Goal: Information Seeking & Learning: Learn about a topic

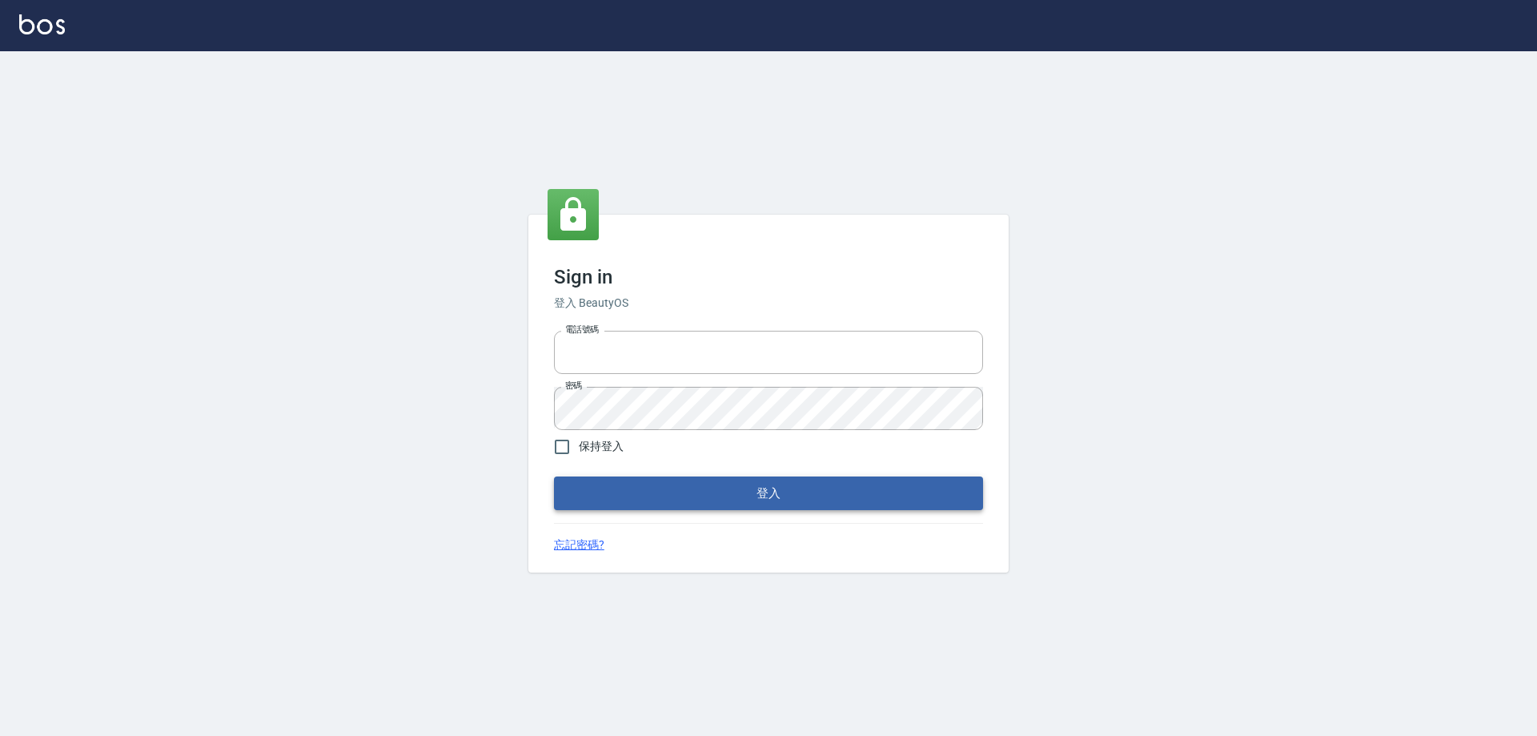
type input "0910673267"
click at [772, 483] on button "登入" at bounding box center [768, 493] width 429 height 34
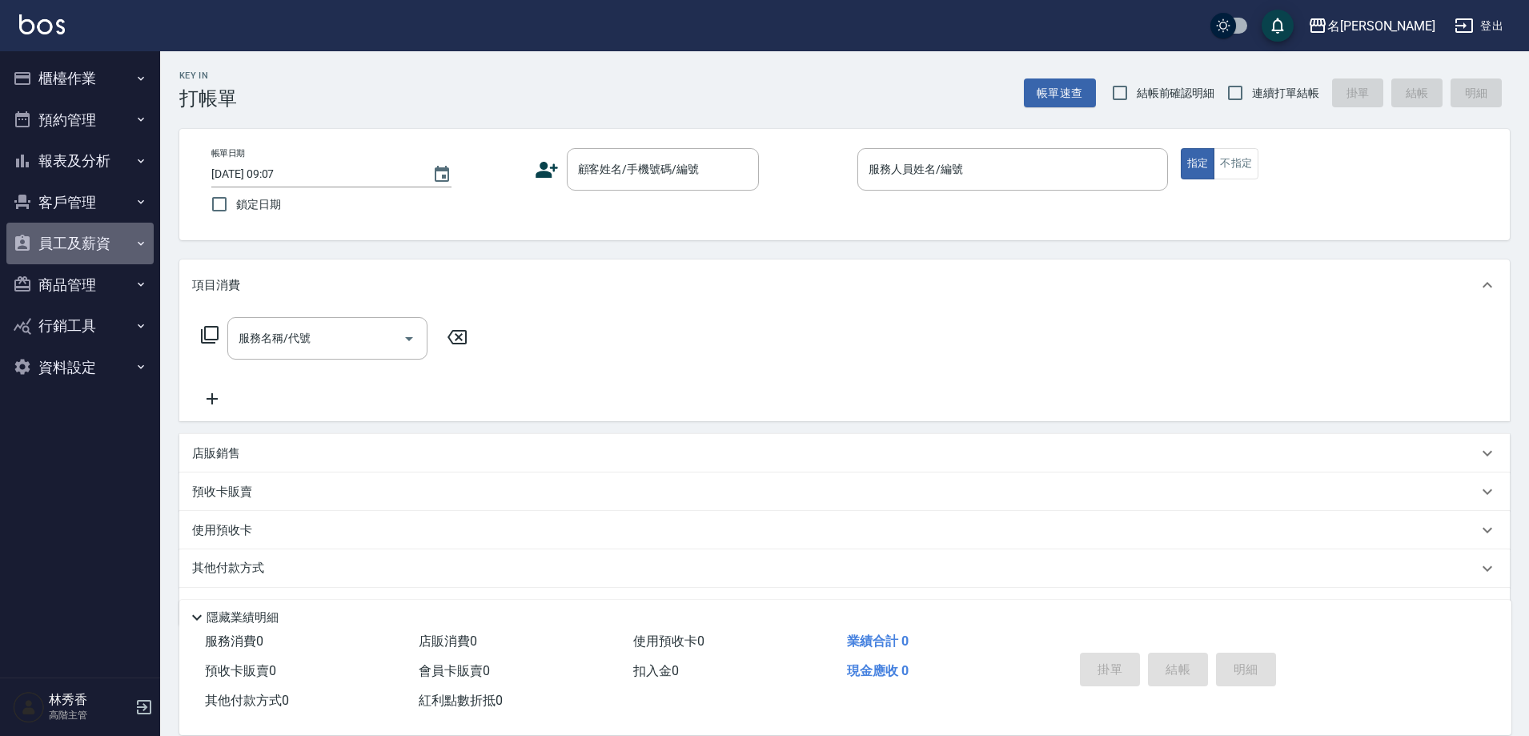
click at [51, 236] on button "員工及薪資" at bounding box center [79, 244] width 147 height 42
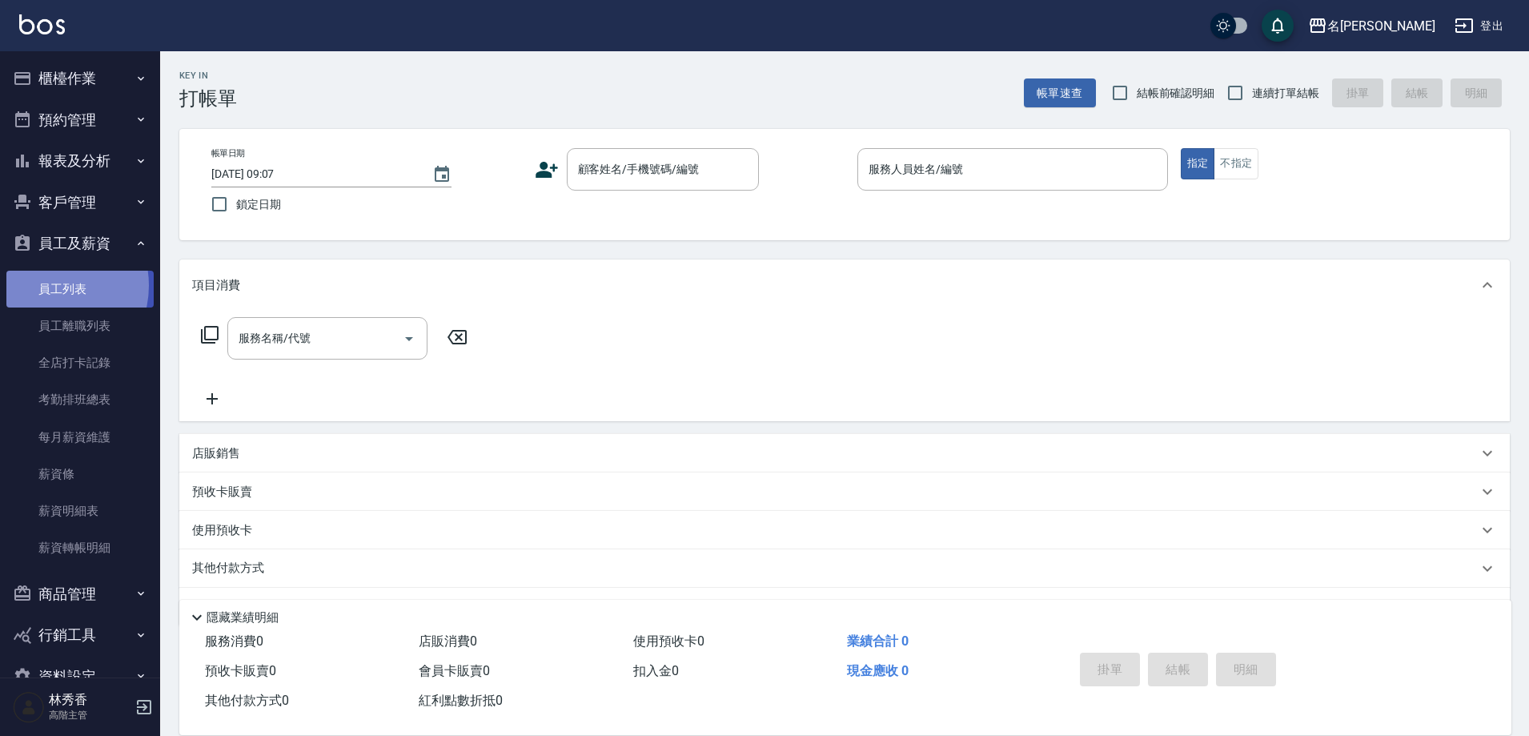
click at [50, 285] on link "員工列表" at bounding box center [79, 289] width 147 height 37
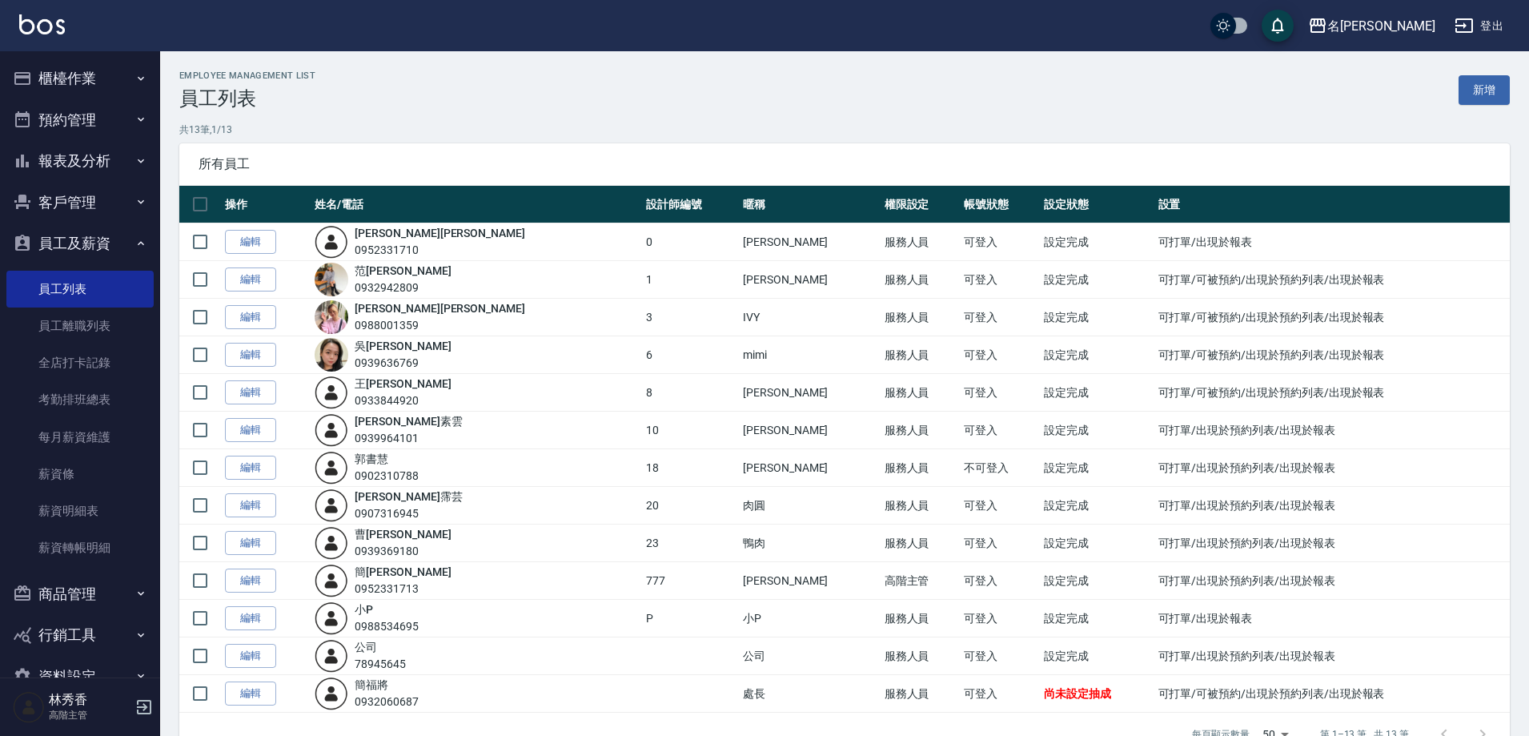
click at [70, 161] on button "報表及分析" at bounding box center [79, 161] width 147 height 42
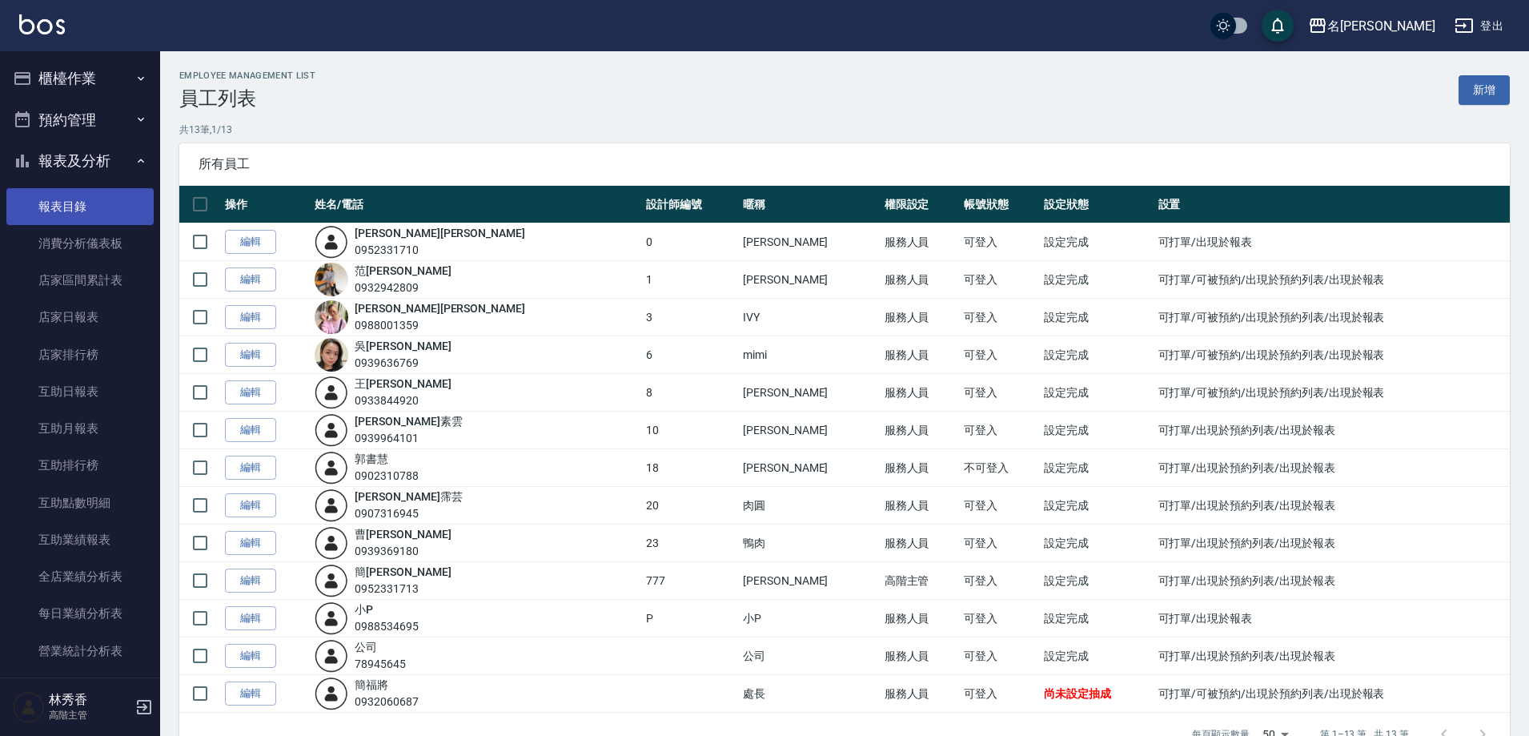
click at [61, 201] on link "報表目錄" at bounding box center [79, 206] width 147 height 37
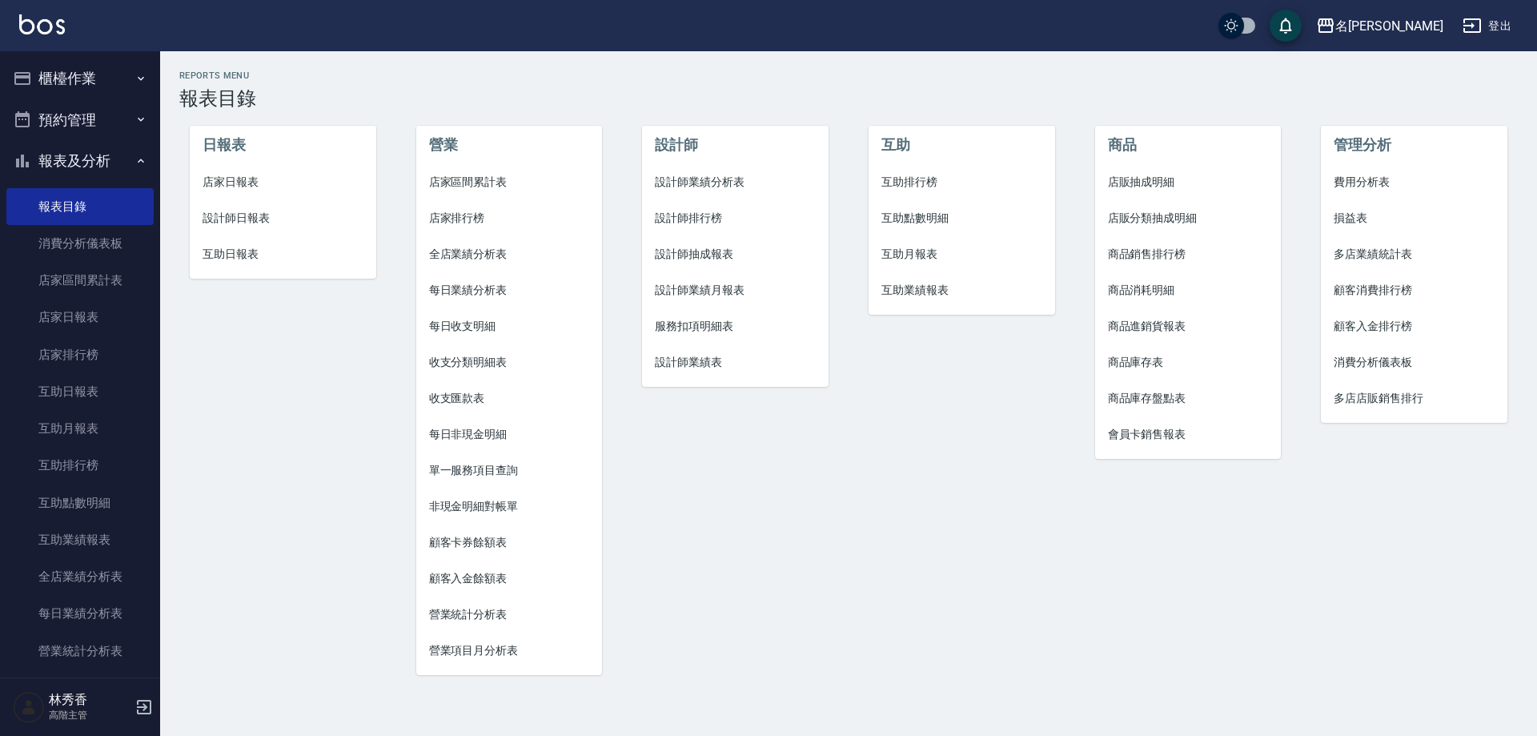
click at [720, 282] on span "設計師業績月報表" at bounding box center [735, 290] width 161 height 17
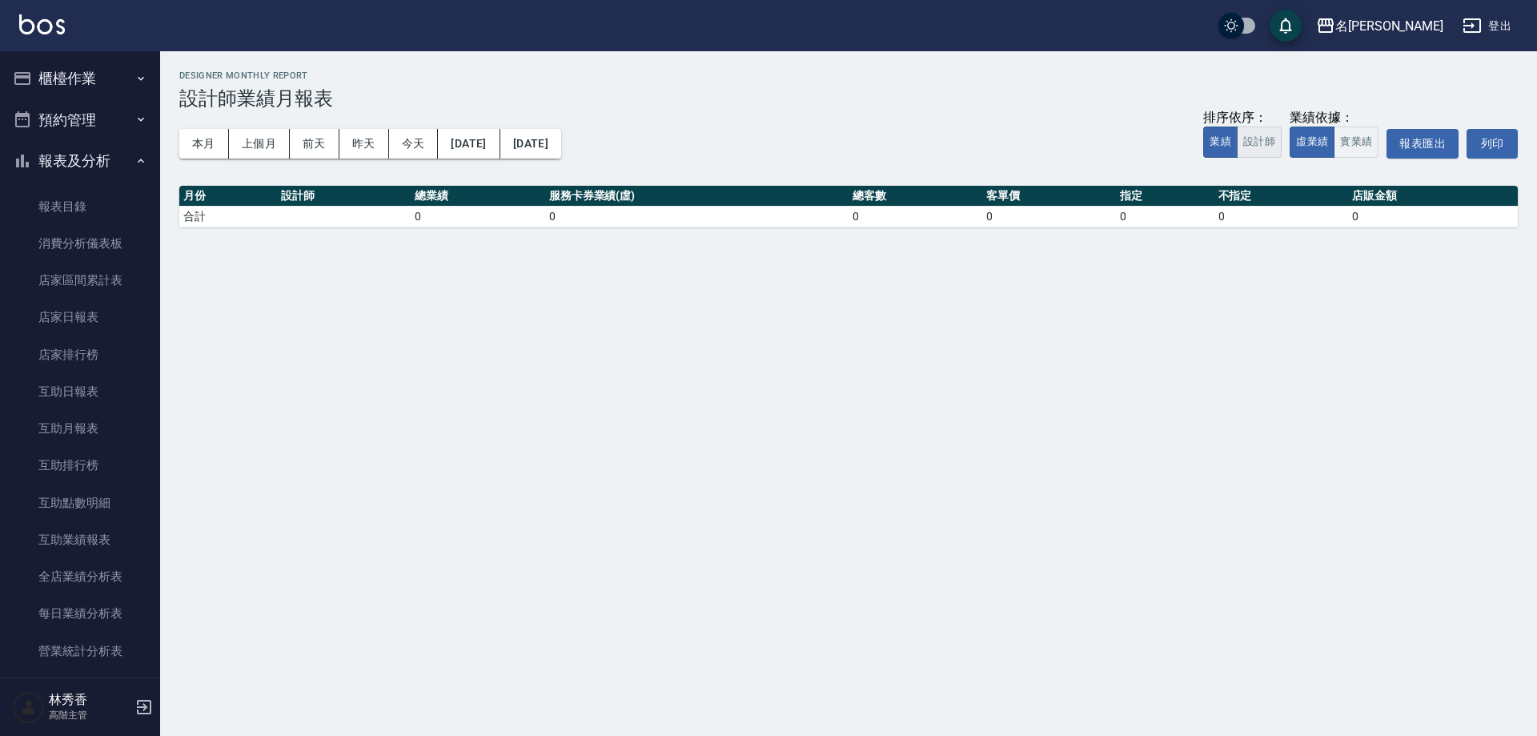
click at [1258, 150] on button "設計師" at bounding box center [1259, 141] width 45 height 31
click at [256, 138] on button "上個月" at bounding box center [259, 144] width 61 height 30
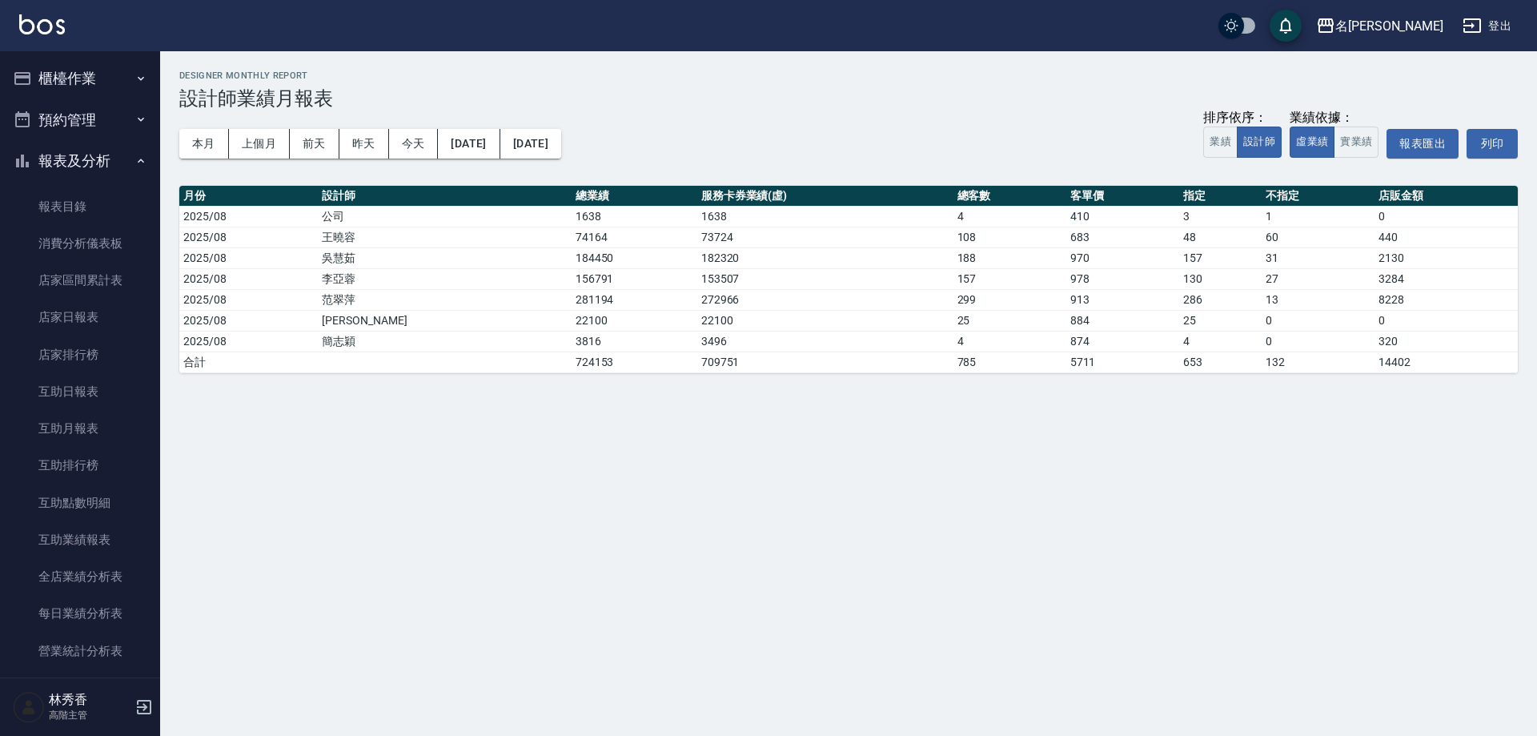
click at [499, 139] on button "2025/08/01" at bounding box center [469, 144] width 62 height 30
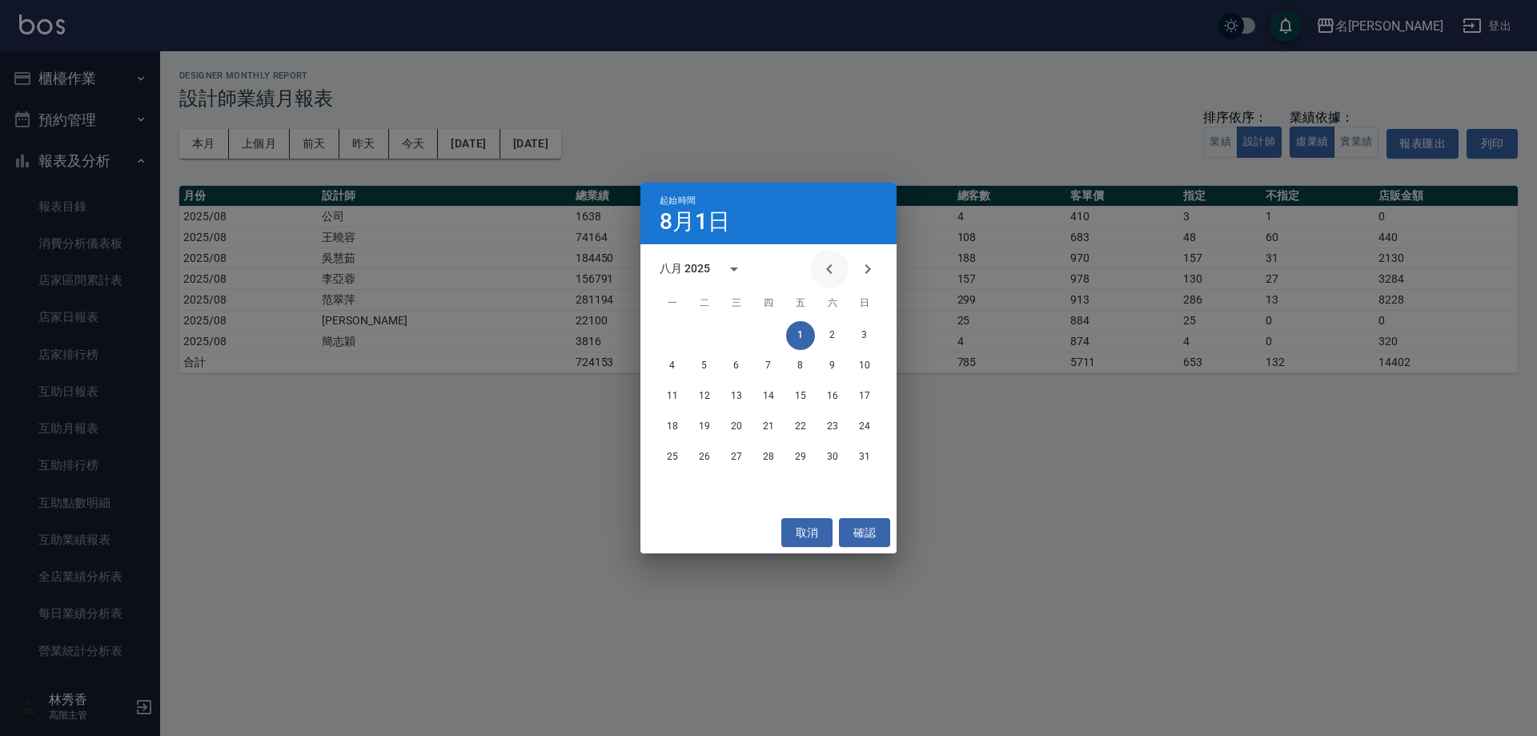
click at [829, 270] on icon "Previous month" at bounding box center [829, 269] width 6 height 10
click at [828, 269] on icon "Previous month" at bounding box center [829, 269] width 6 height 10
click at [824, 270] on icon "Previous month" at bounding box center [829, 268] width 19 height 19
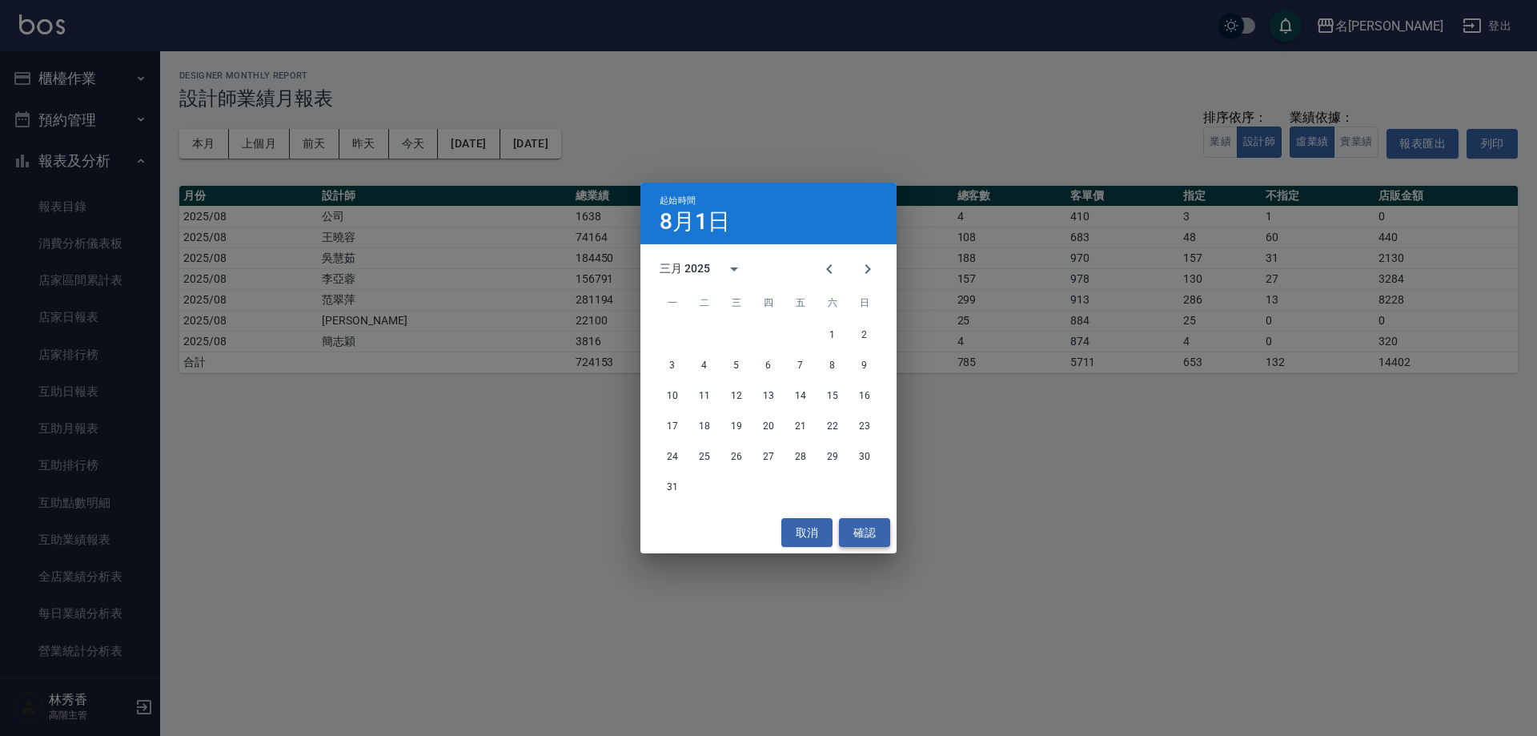
click at [873, 533] on button "確認" at bounding box center [864, 533] width 51 height 30
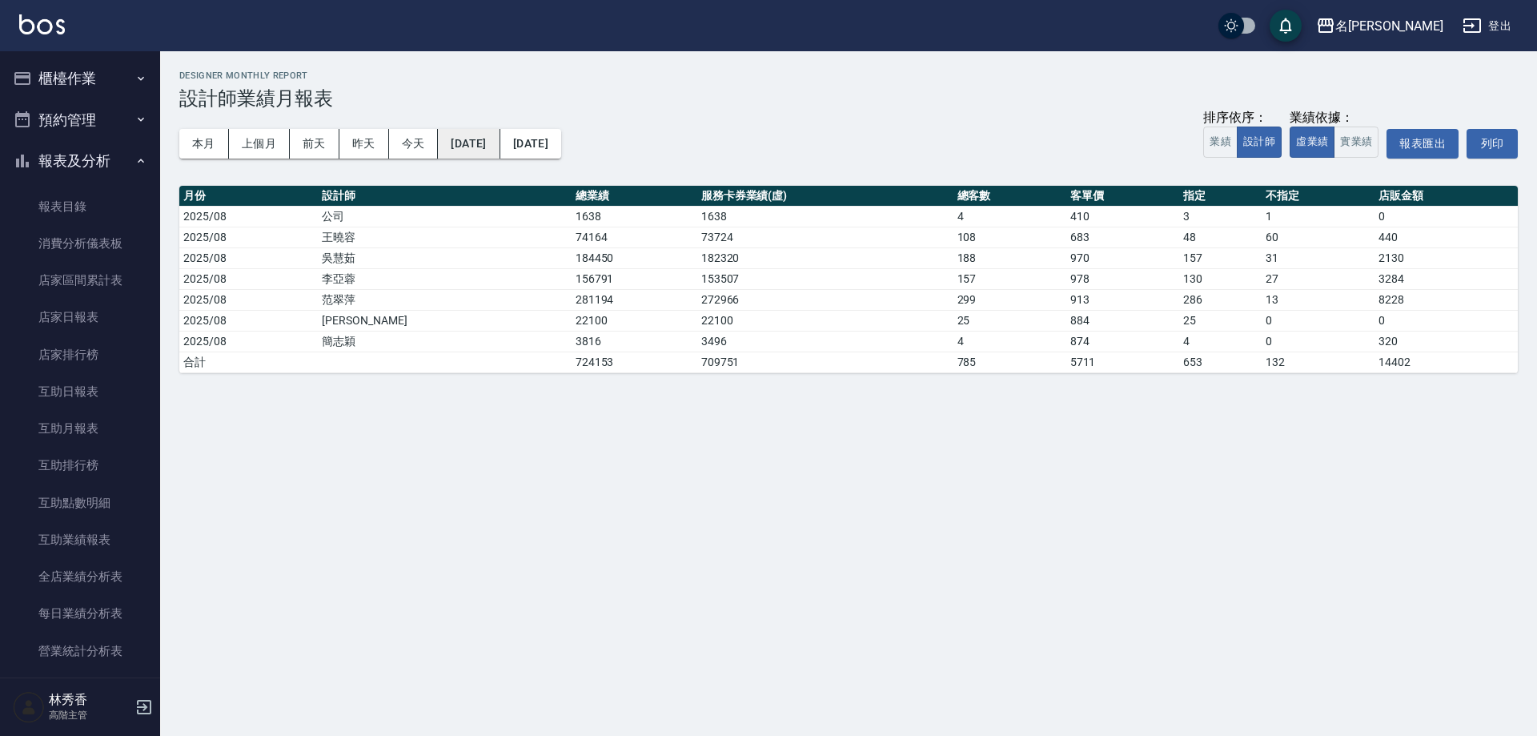
click at [475, 146] on button "2025/08/01" at bounding box center [469, 144] width 62 height 30
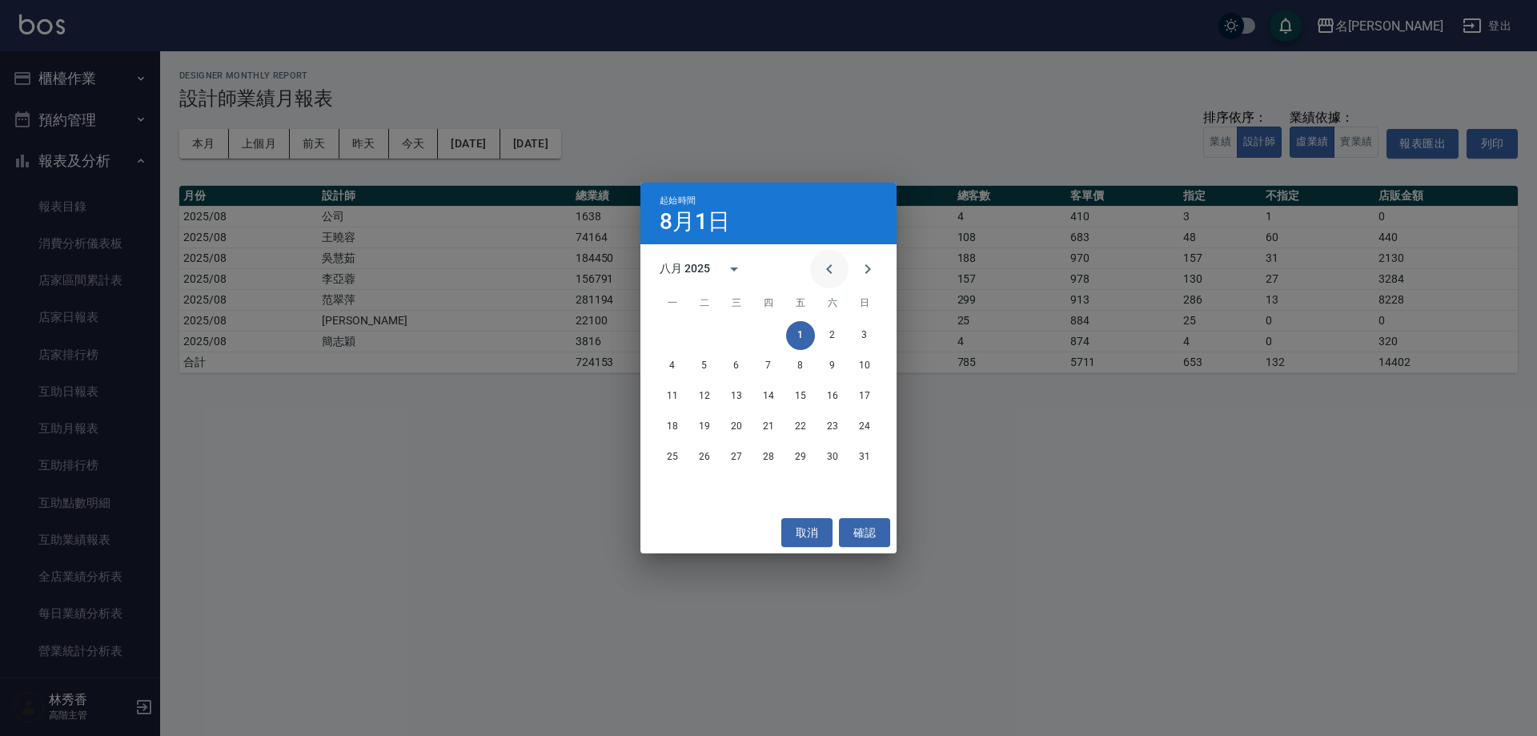
click at [823, 257] on button "Previous month" at bounding box center [829, 269] width 38 height 38
click at [823, 258] on button "Previous month" at bounding box center [829, 269] width 38 height 38
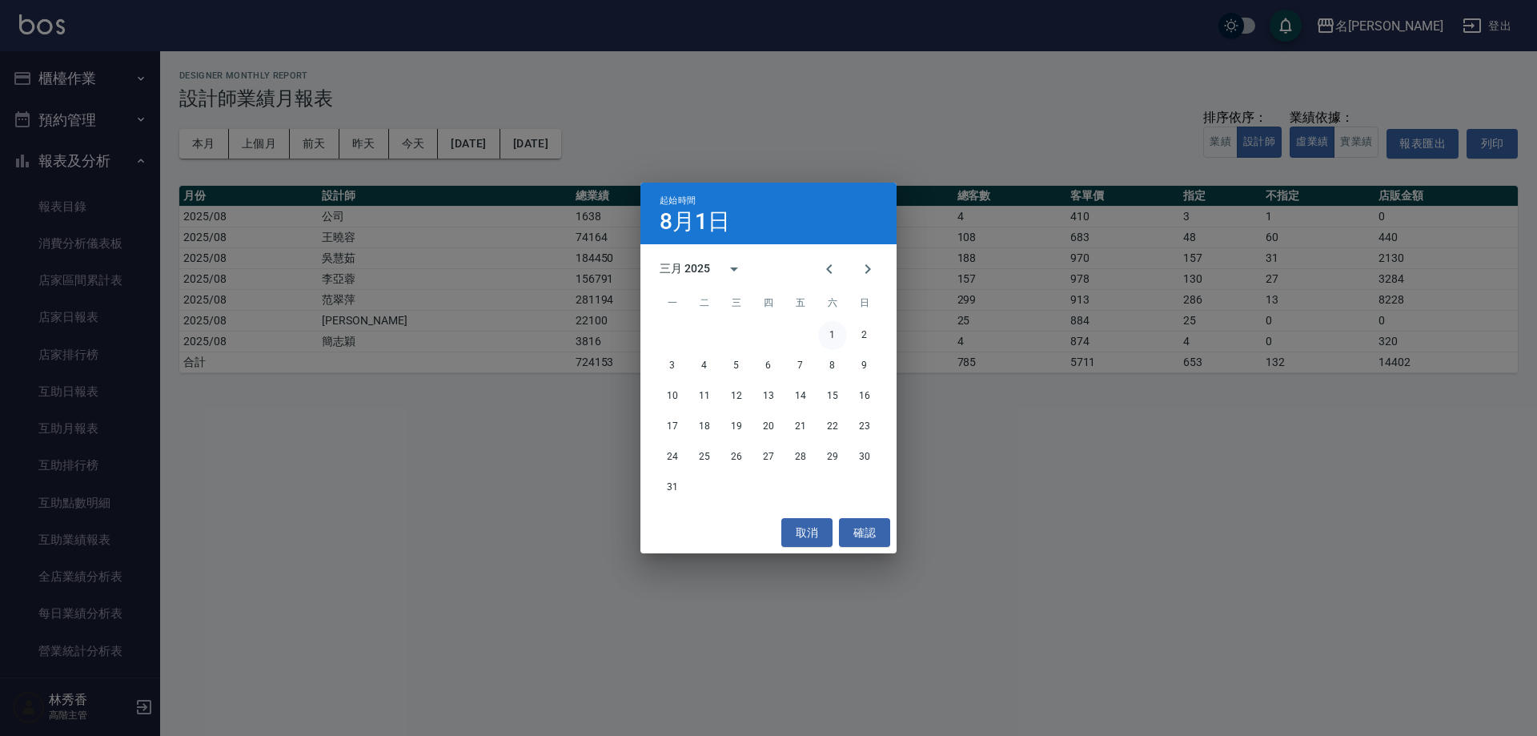
click at [827, 327] on button "1" at bounding box center [832, 335] width 29 height 29
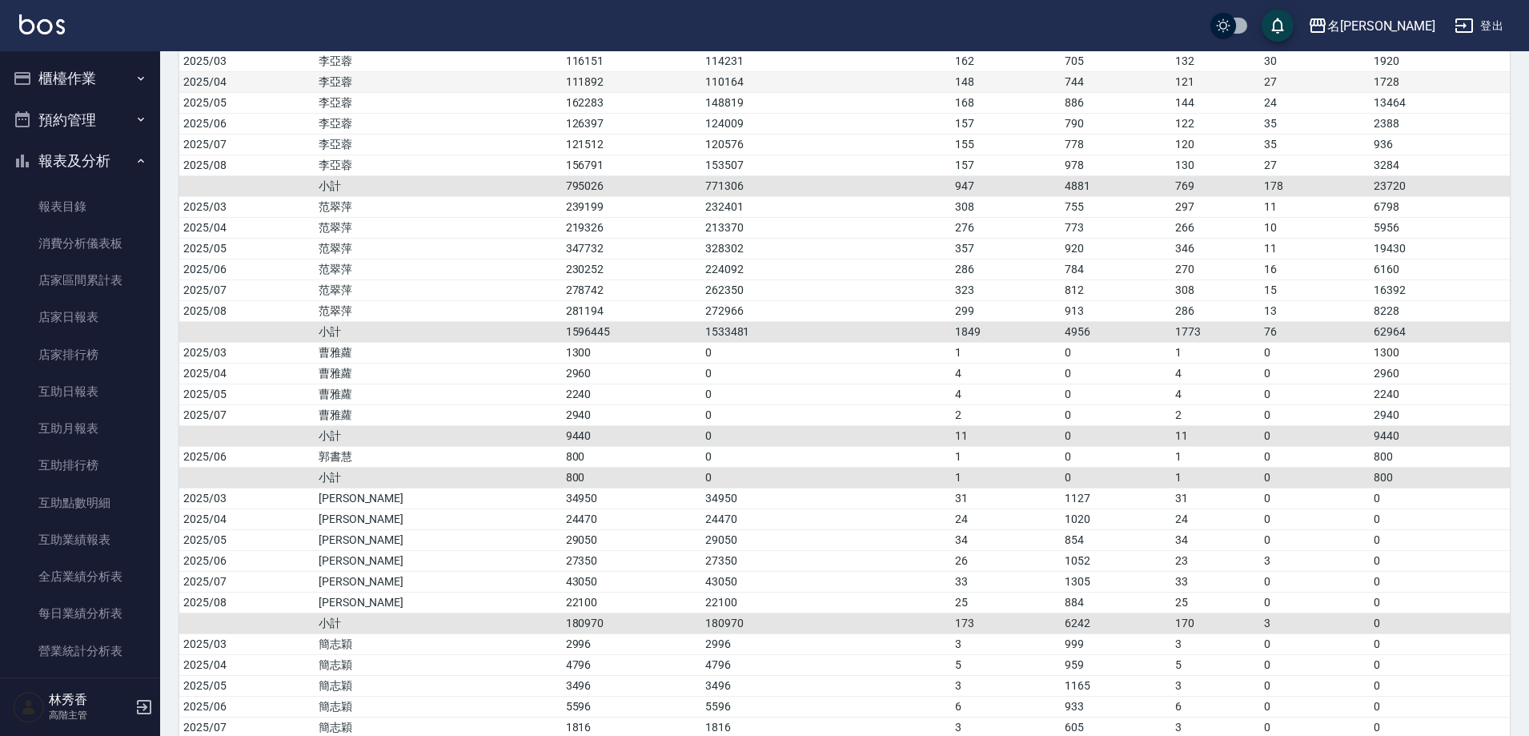
scroll to position [700, 0]
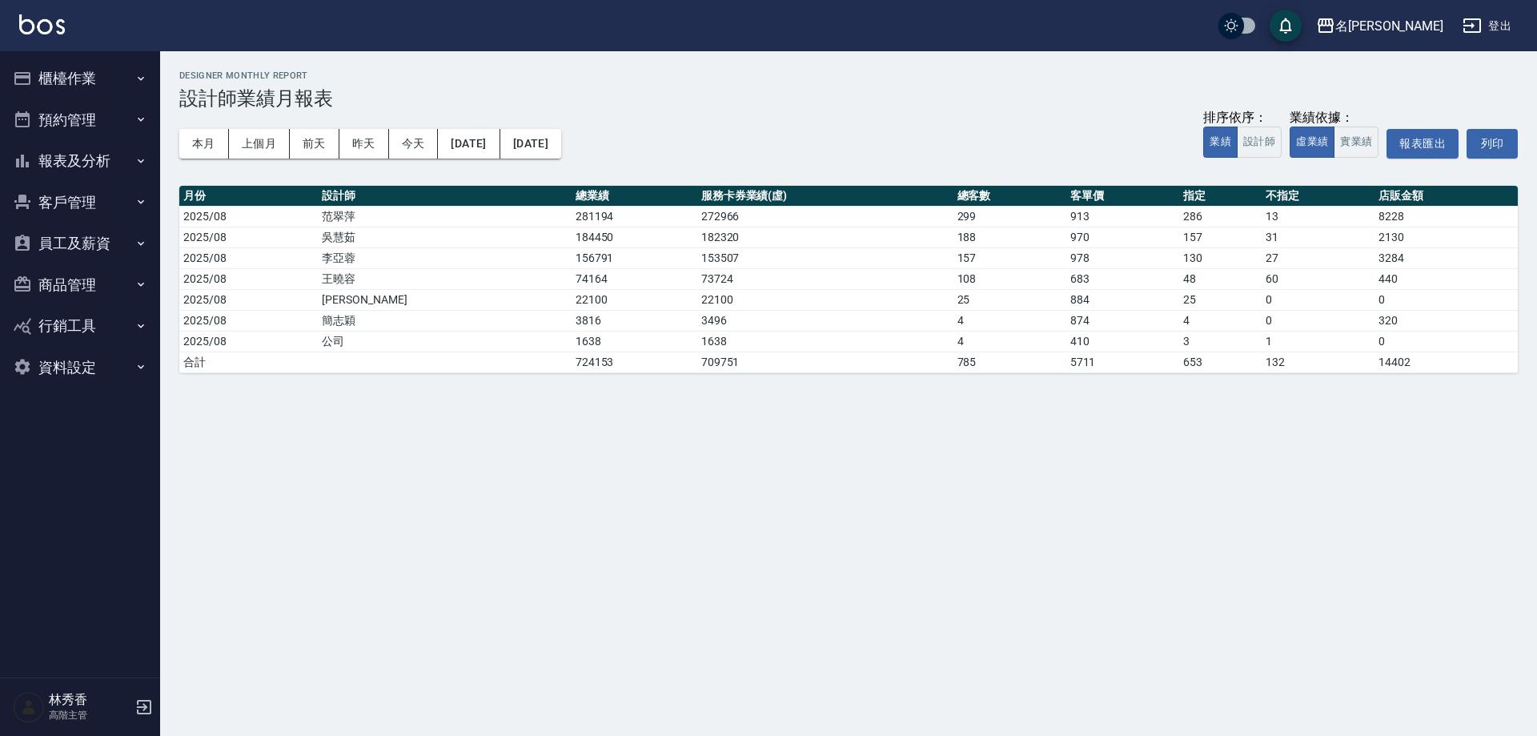
click at [66, 158] on button "報表及分析" at bounding box center [79, 161] width 147 height 42
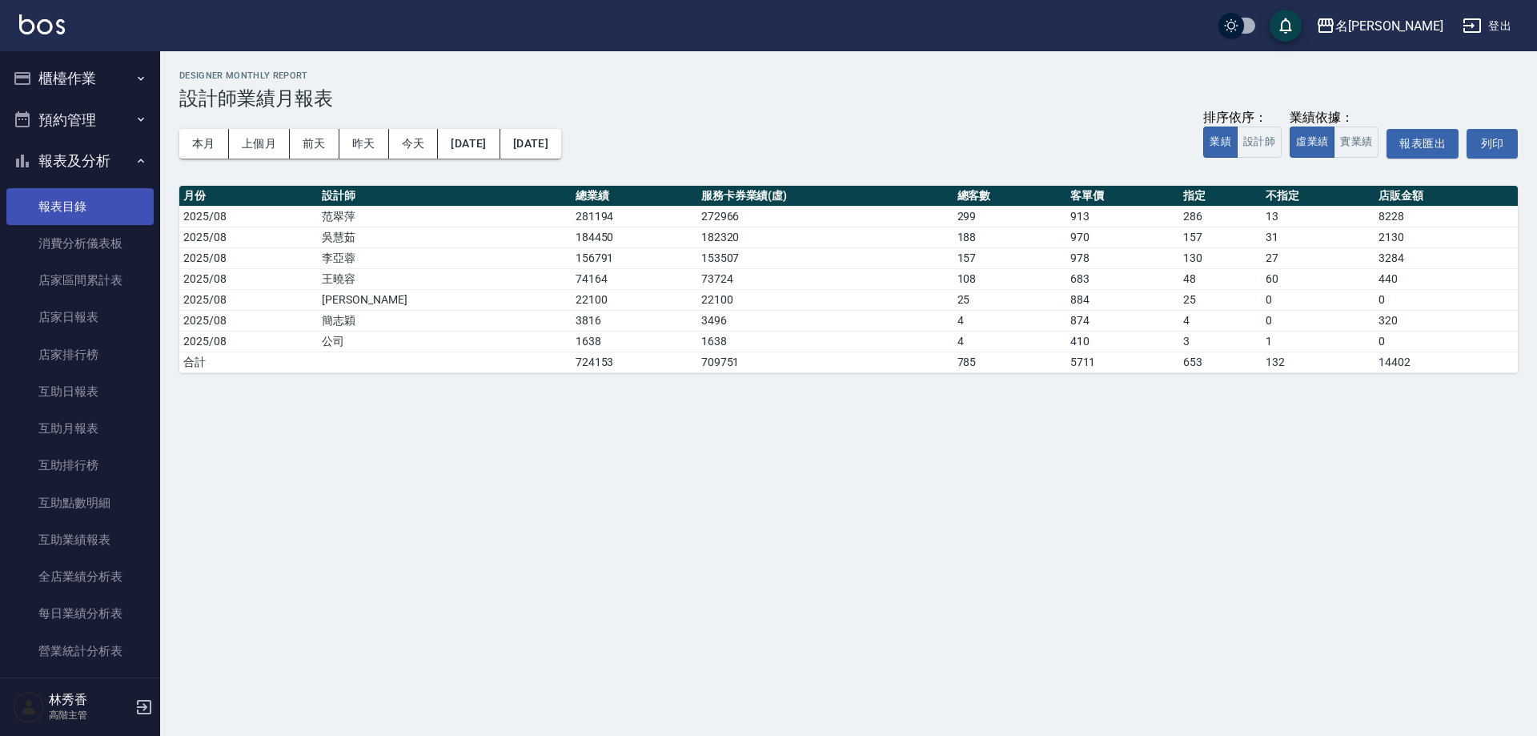
click at [66, 202] on link "報表目錄" at bounding box center [79, 206] width 147 height 37
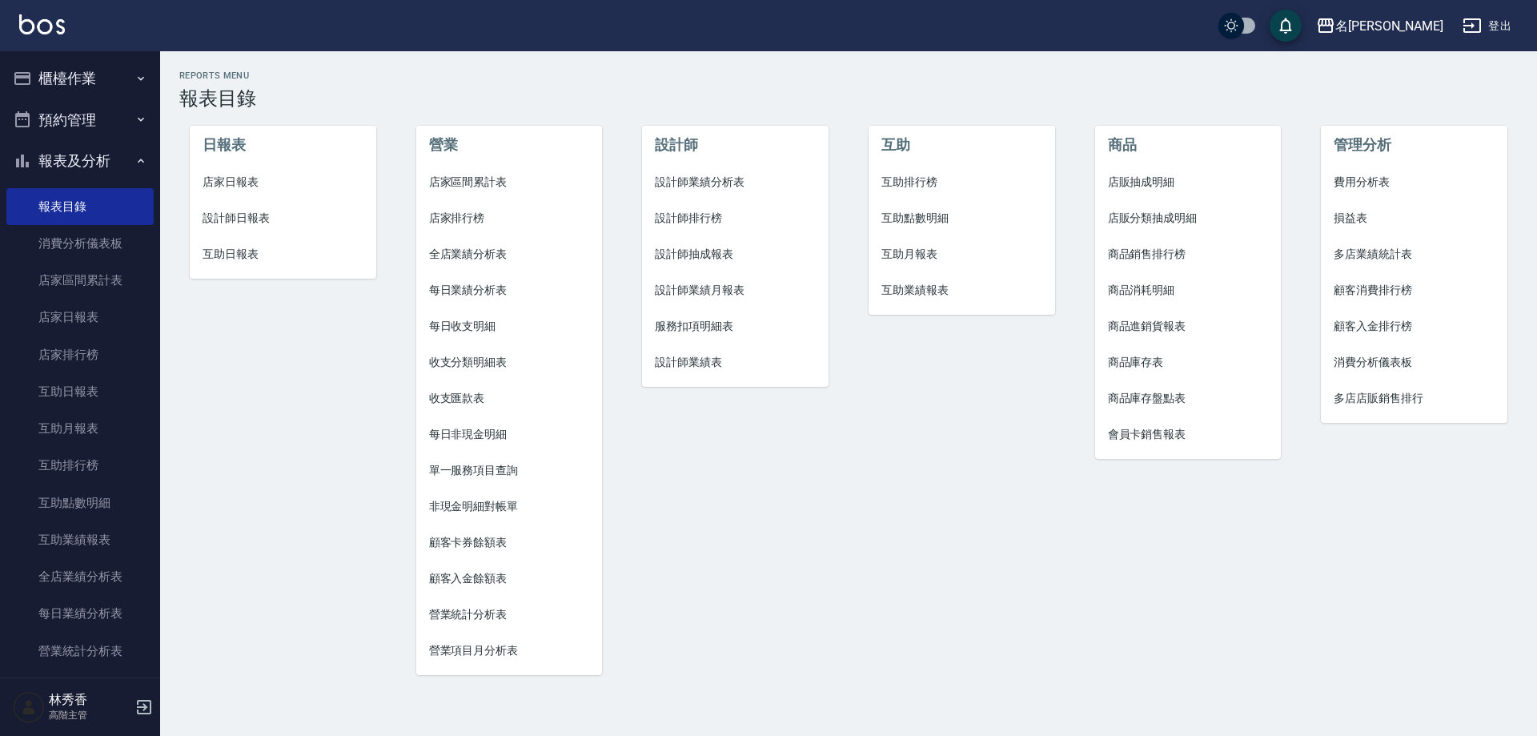
click at [473, 648] on span "營業項目月分析表" at bounding box center [509, 650] width 161 height 17
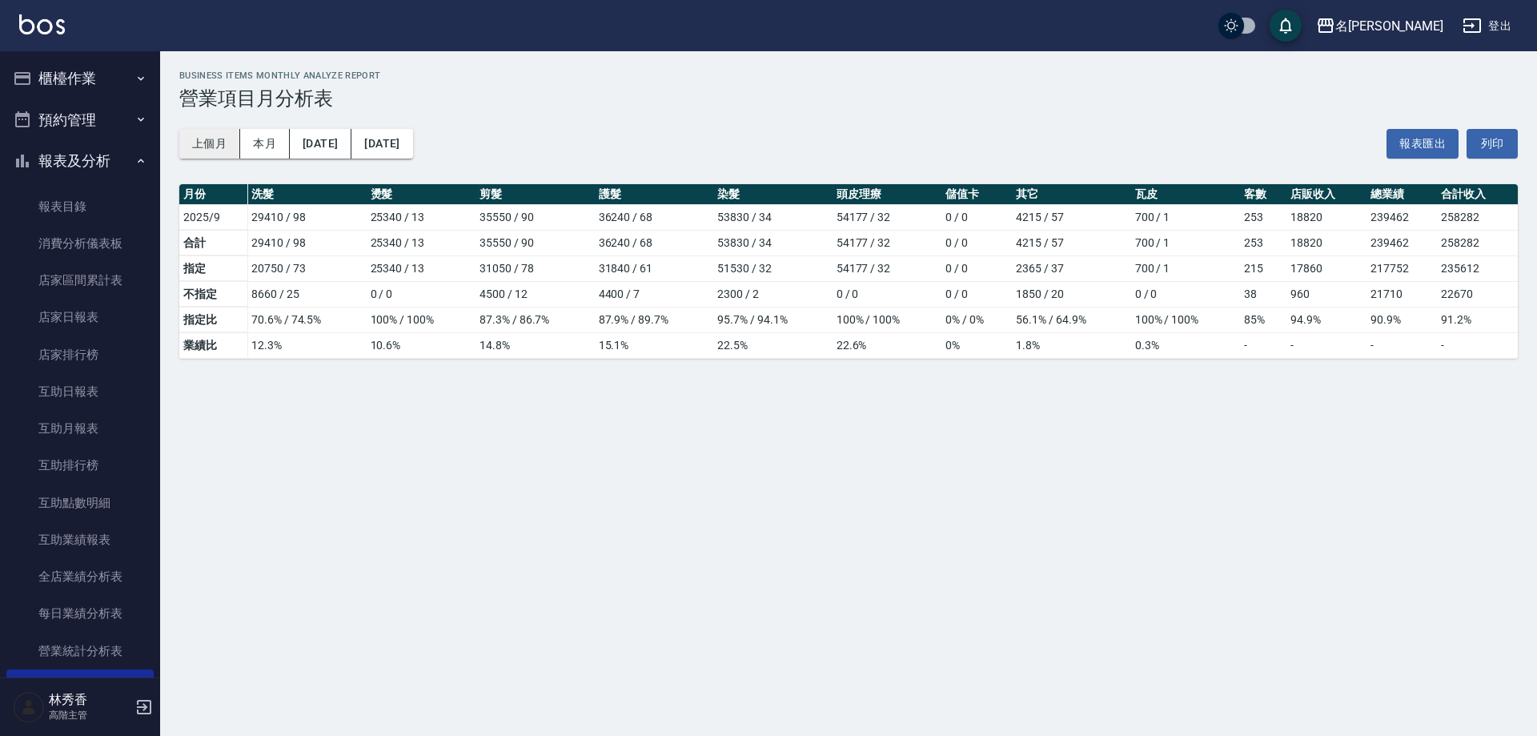
click at [218, 136] on button "上個月" at bounding box center [209, 144] width 61 height 30
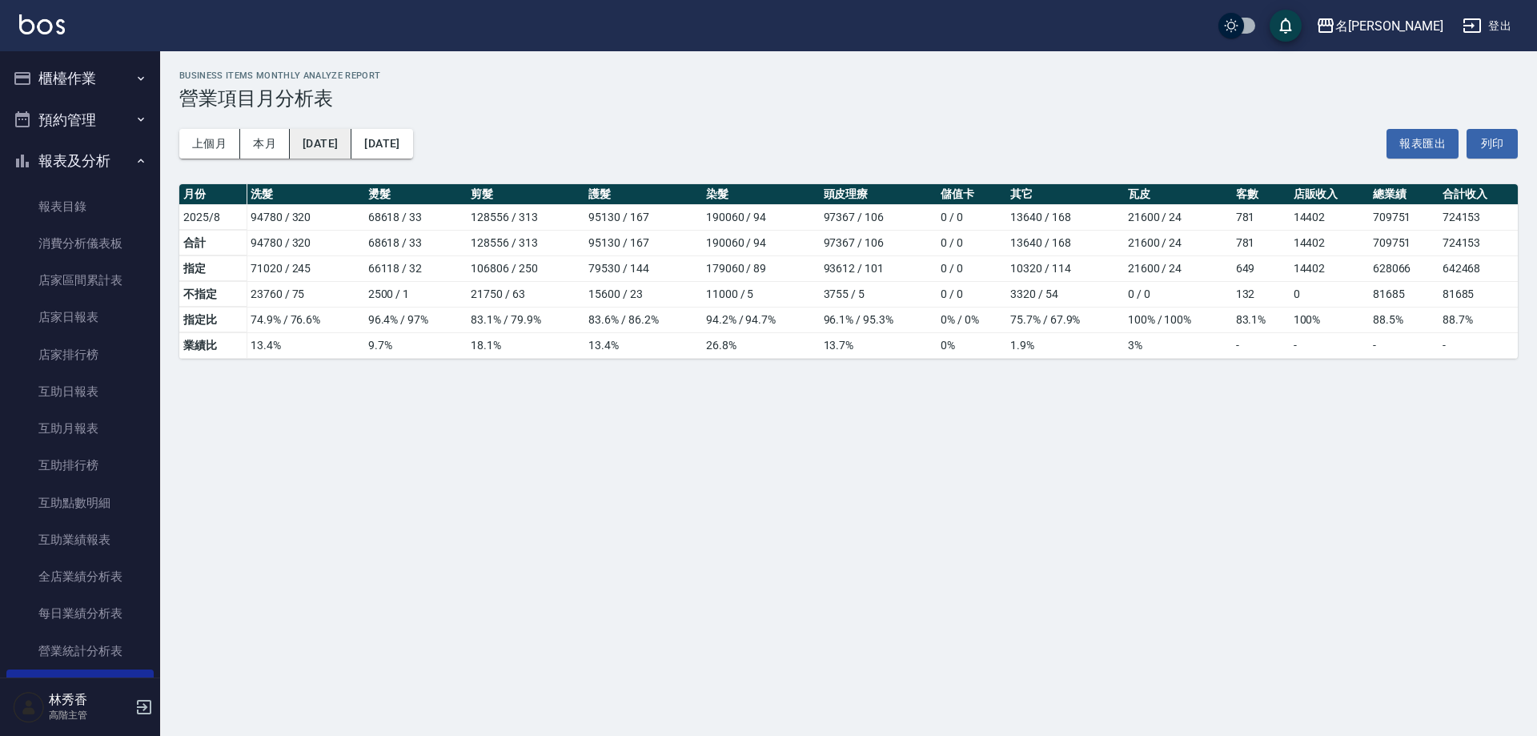
click at [336, 140] on button "2025/08/01" at bounding box center [321, 144] width 62 height 30
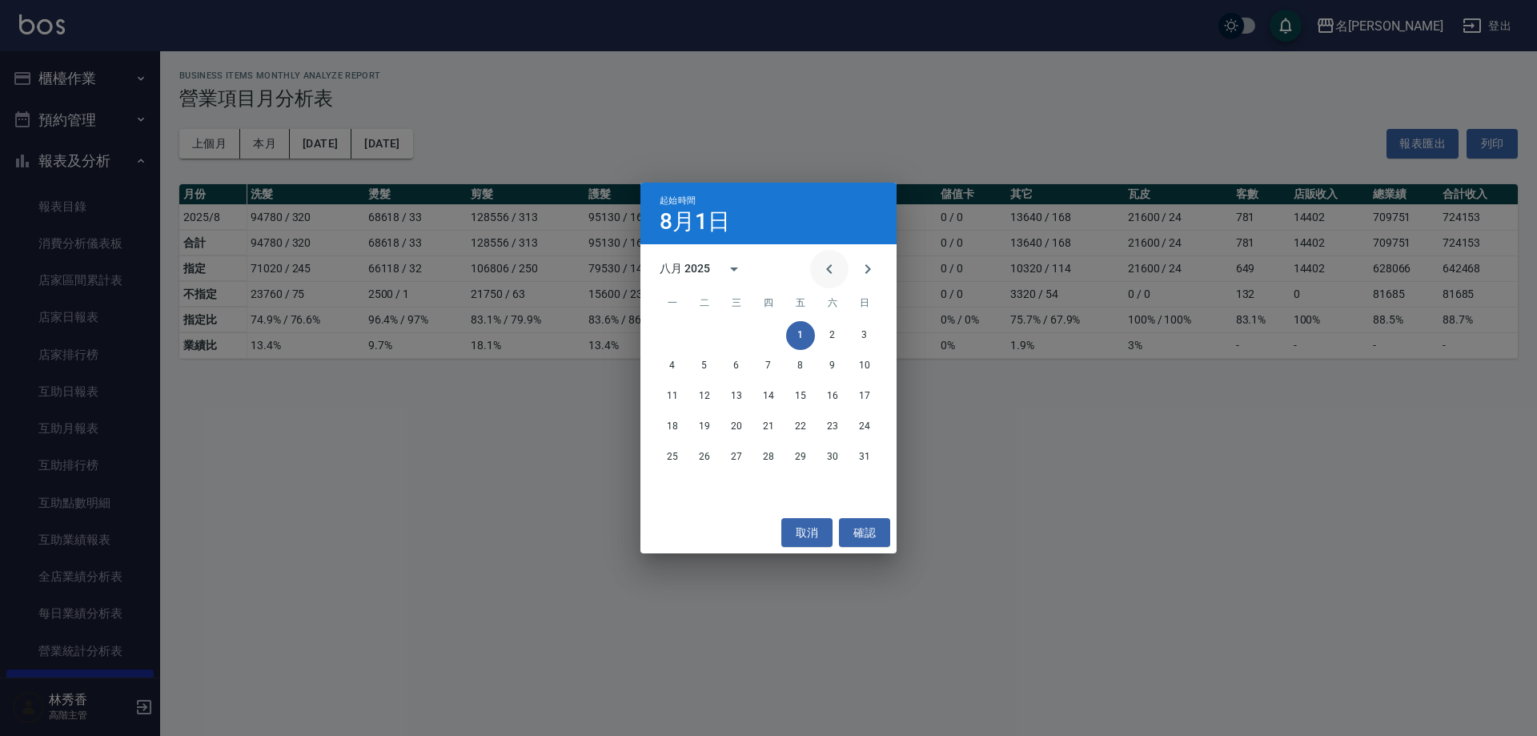
click at [832, 266] on icon "Previous month" at bounding box center [829, 268] width 19 height 19
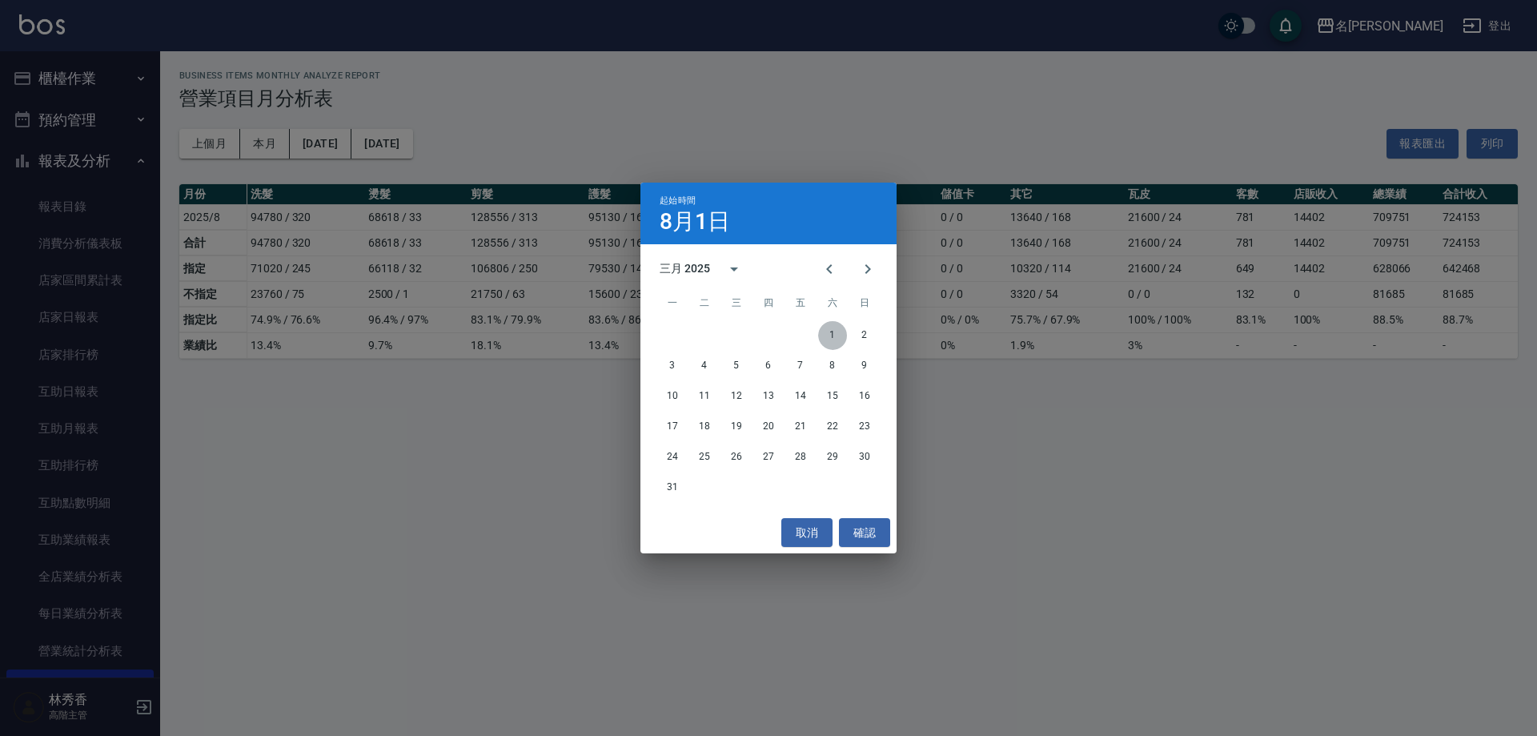
click at [840, 340] on button "1" at bounding box center [832, 335] width 29 height 29
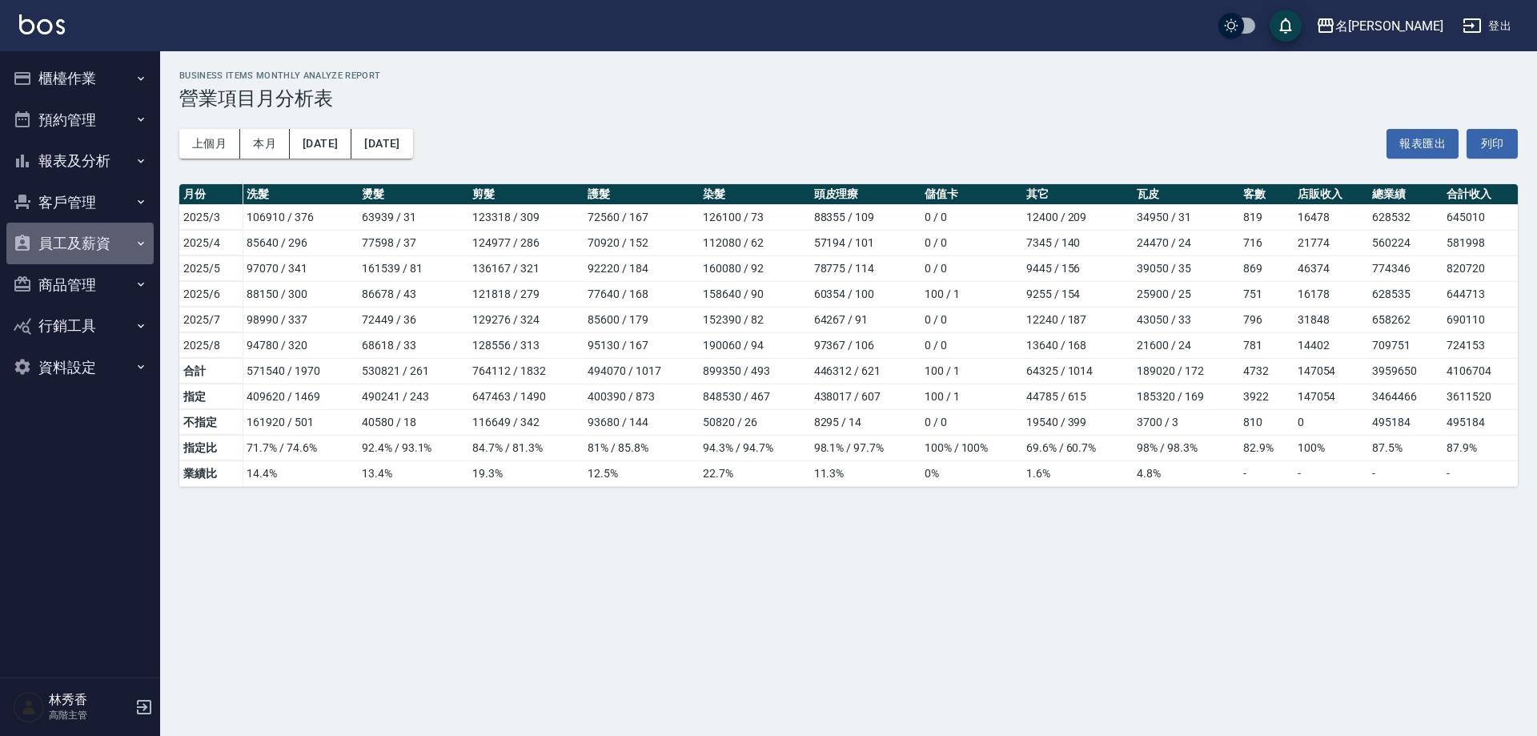
click at [58, 239] on button "員工及薪資" at bounding box center [79, 244] width 147 height 42
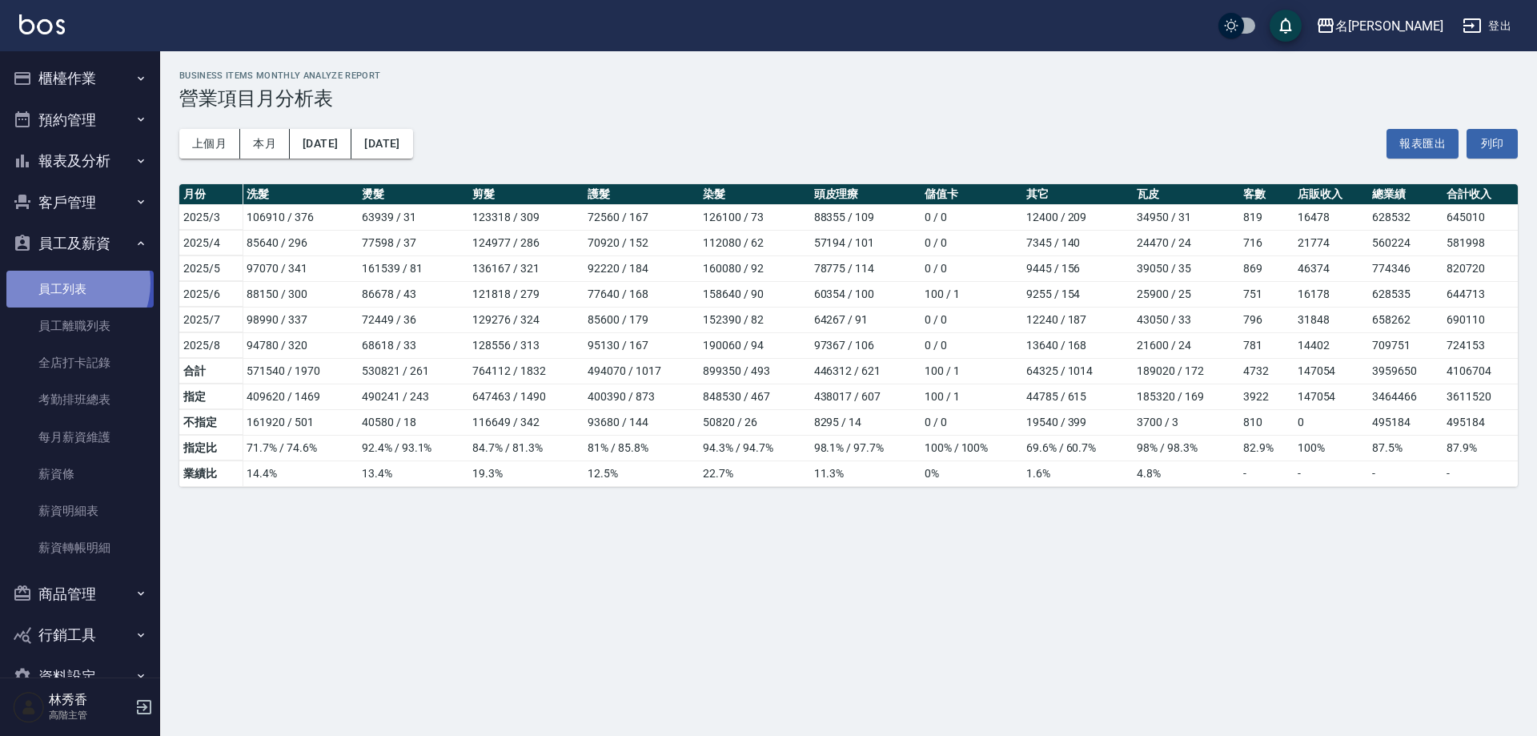
click at [66, 283] on link "員工列表" at bounding box center [79, 289] width 147 height 37
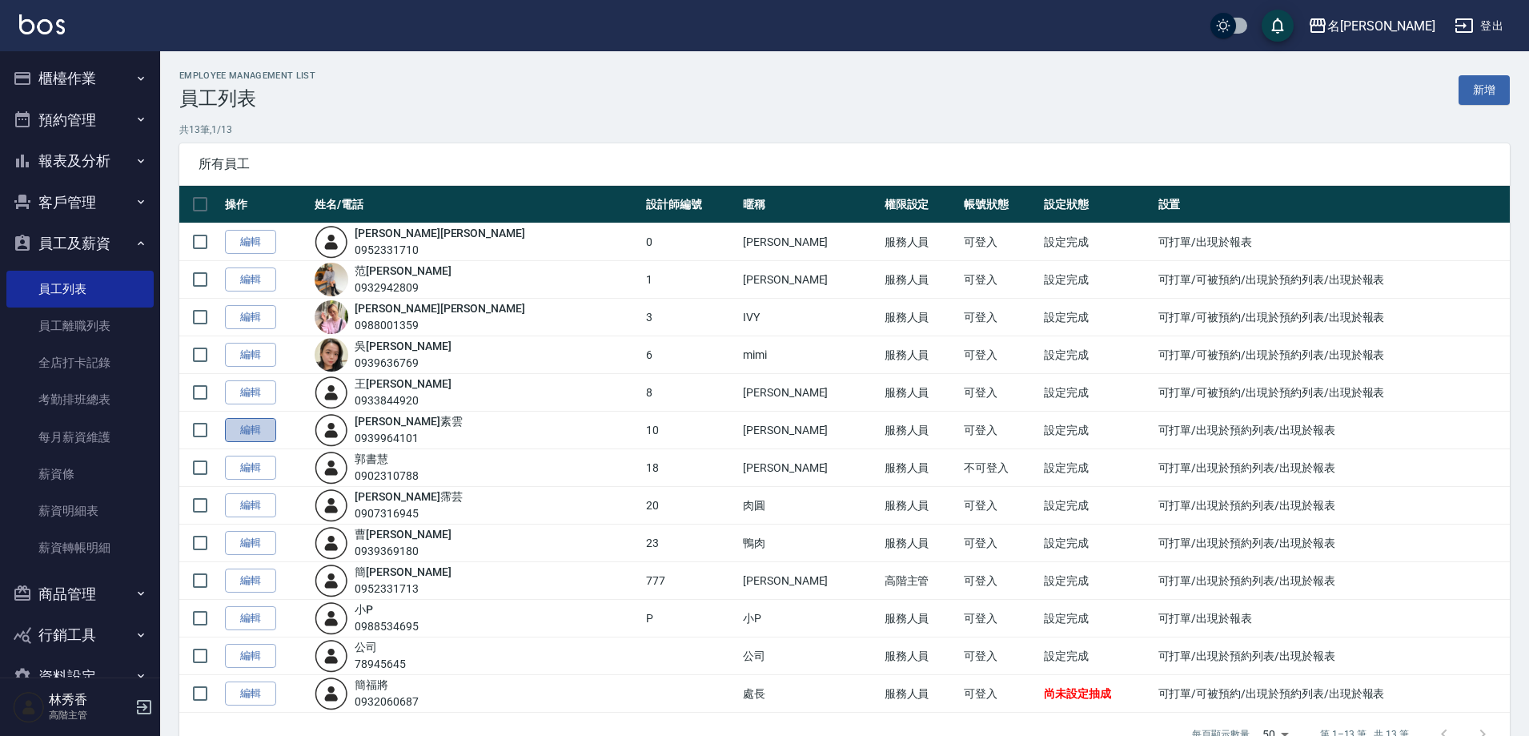
click at [239, 430] on link "編輯" at bounding box center [250, 430] width 51 height 25
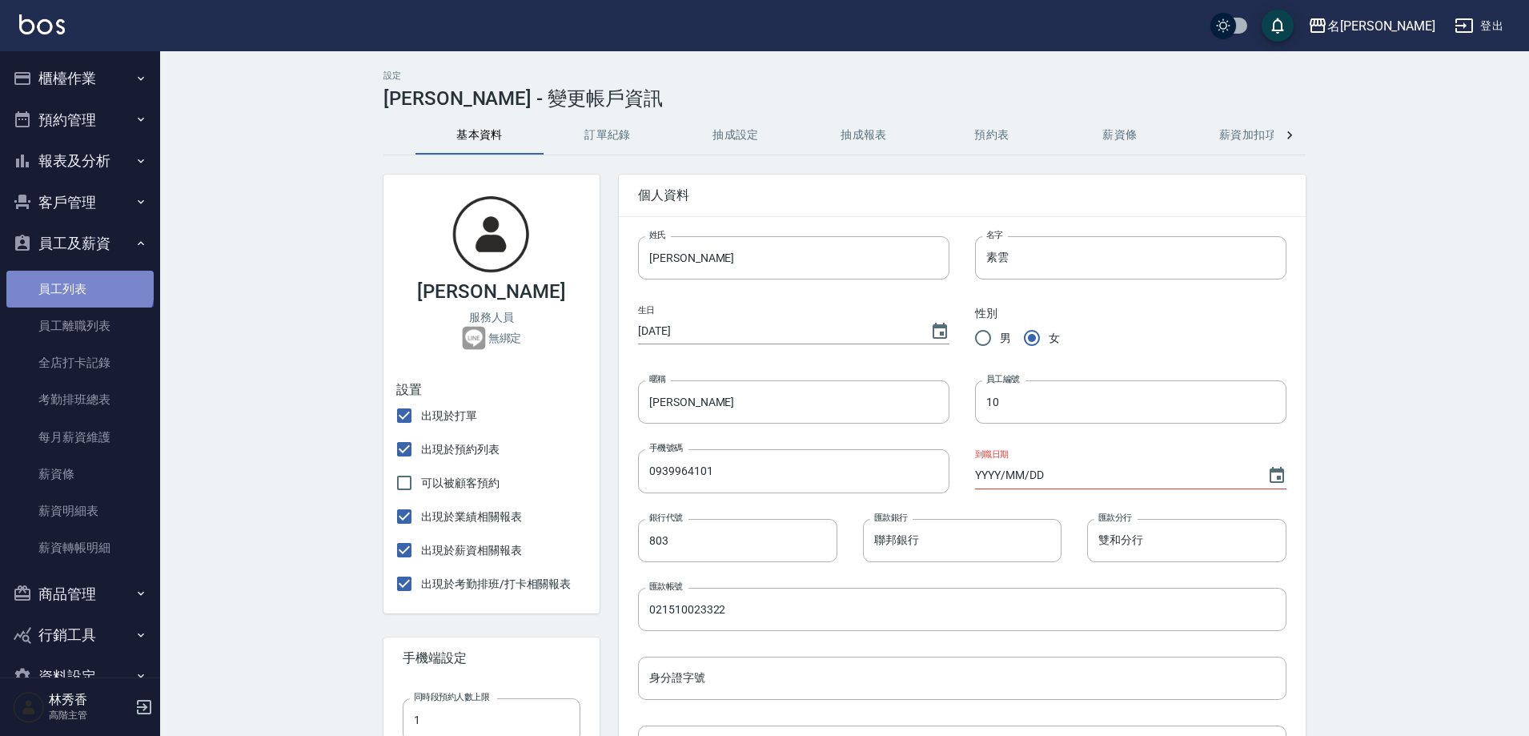
click at [78, 283] on link "員工列表" at bounding box center [79, 289] width 147 height 37
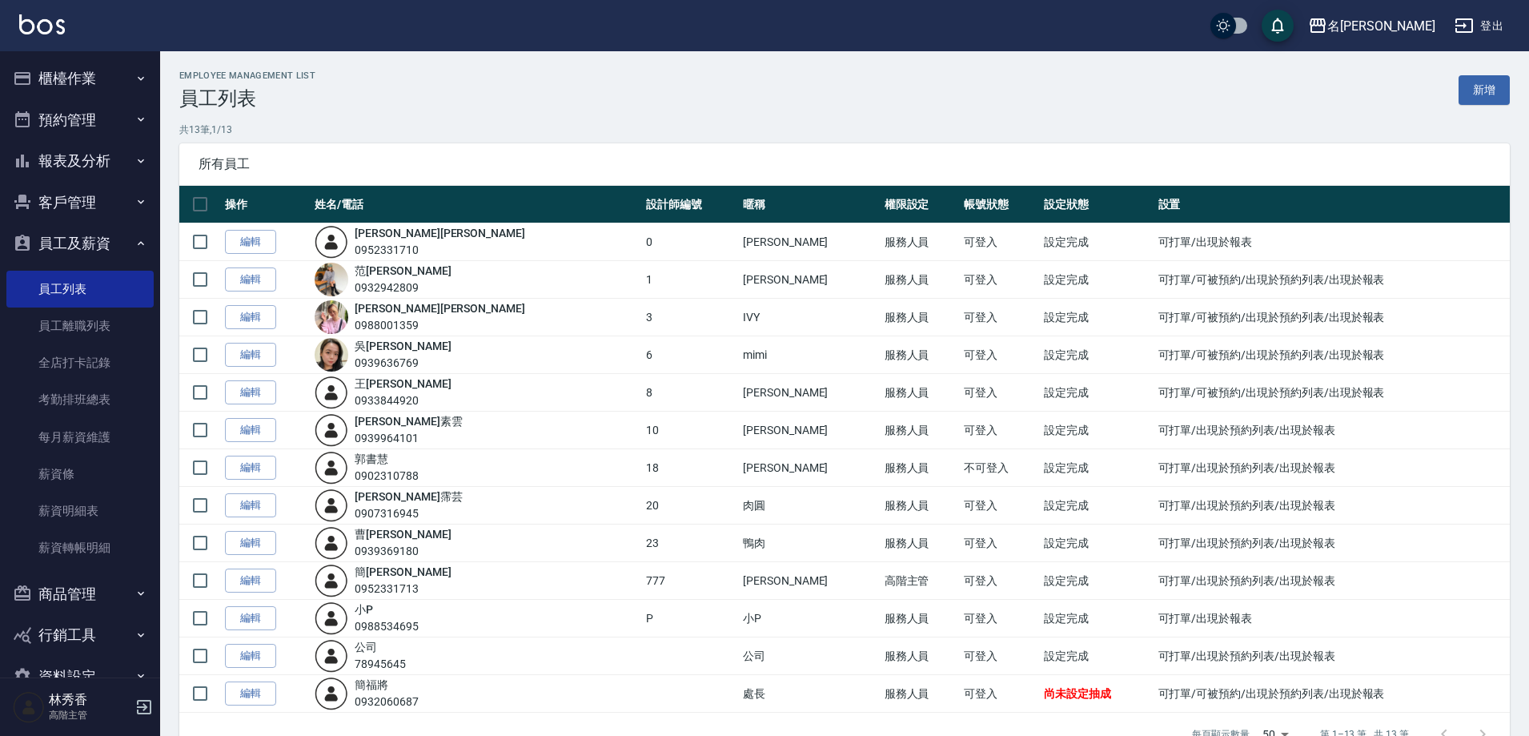
click at [125, 237] on button "員工及薪資" at bounding box center [79, 244] width 147 height 42
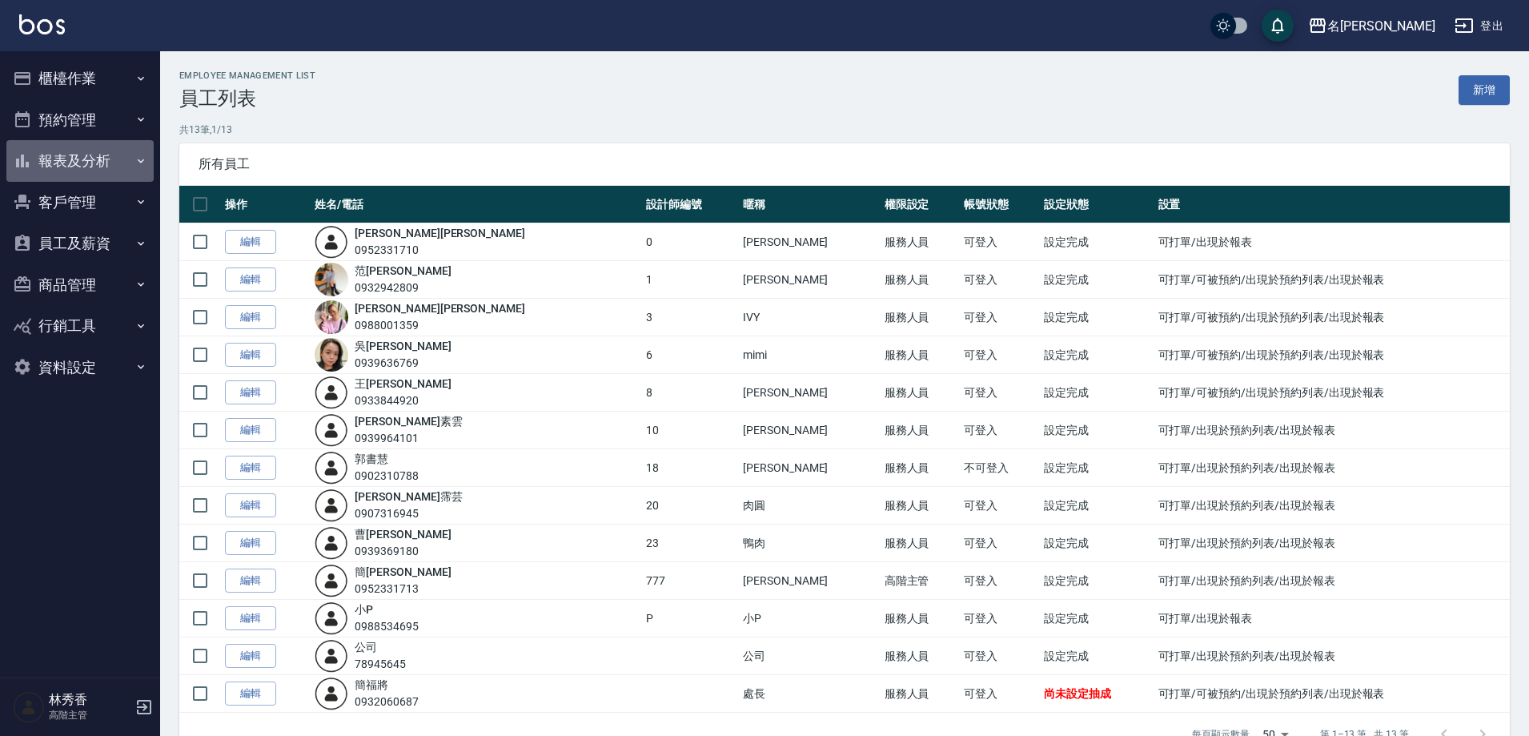
click at [131, 161] on button "報表及分析" at bounding box center [79, 161] width 147 height 42
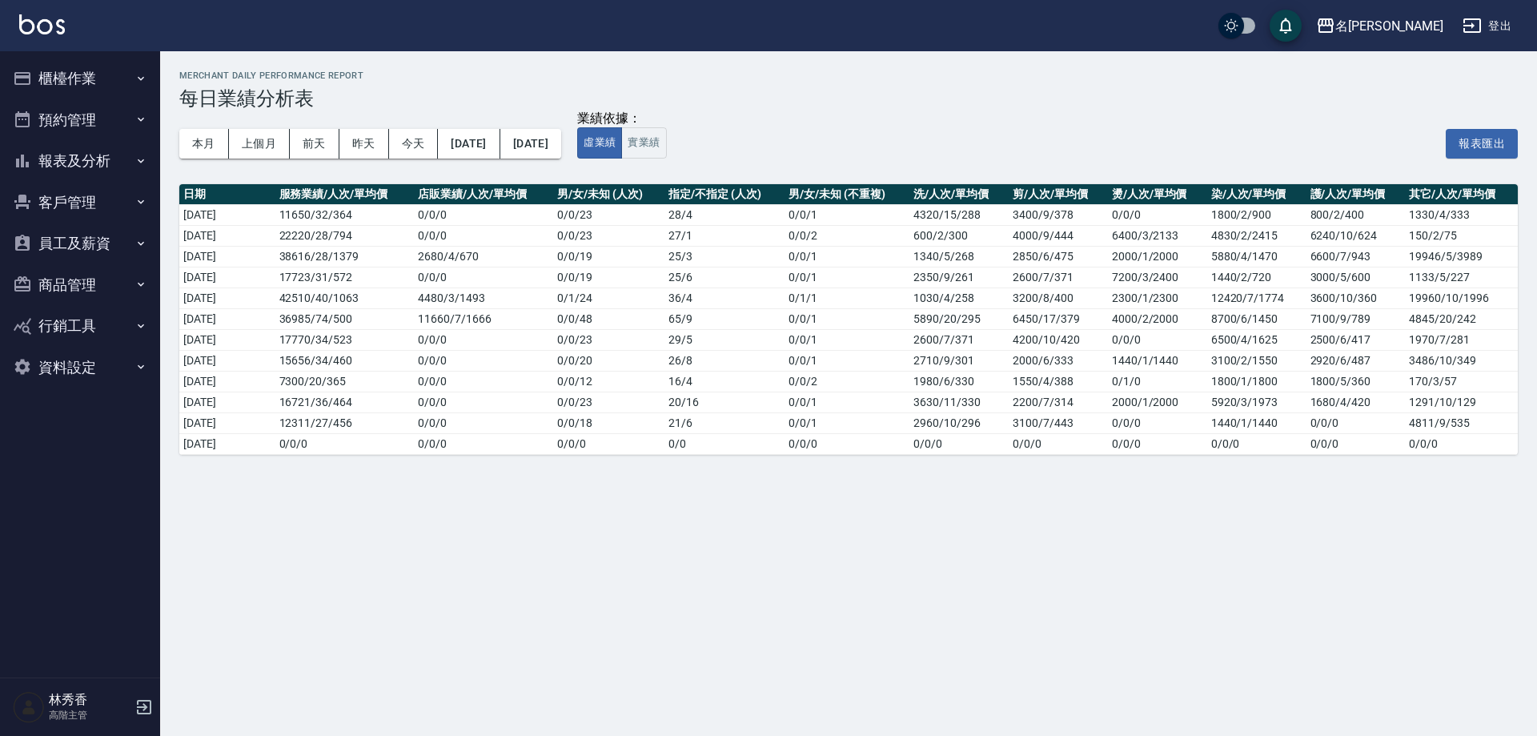
click at [91, 154] on button "報表及分析" at bounding box center [79, 161] width 147 height 42
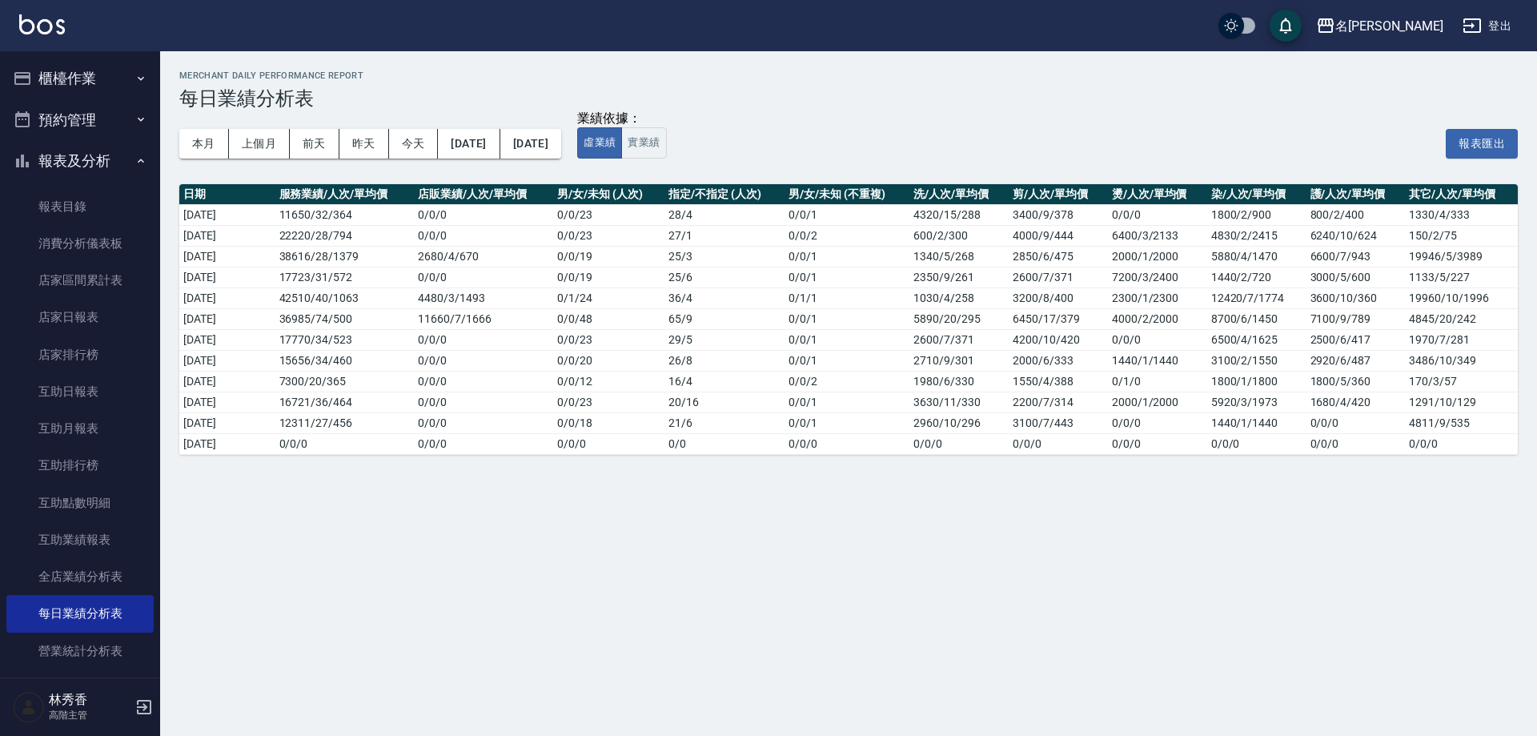
click at [802, 118] on div "本月 上個月 [DATE] [DATE] [DATE] [DATE] [DATE] 業績依據： 虛業績 實業績 報表匯出" at bounding box center [848, 144] width 1338 height 68
